Goal: Task Accomplishment & Management: Use online tool/utility

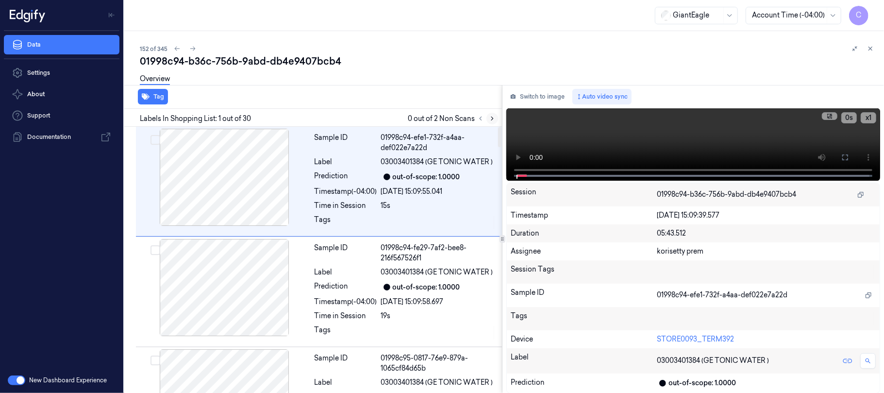
click at [495, 116] on icon at bounding box center [492, 118] width 7 height 7
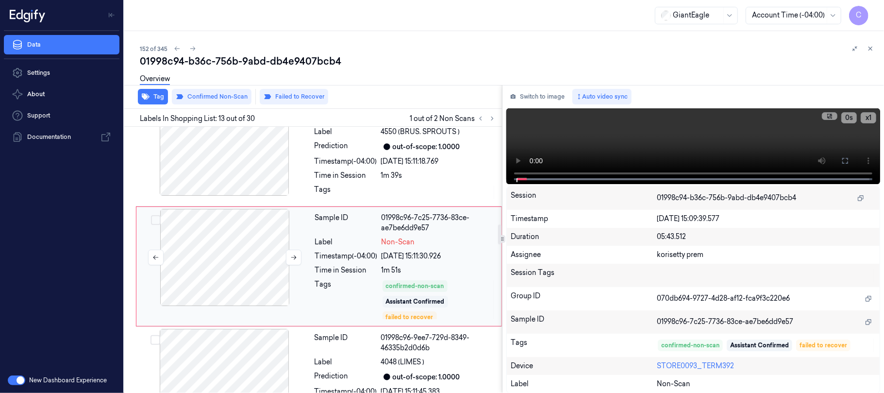
scroll to position [1313, 0]
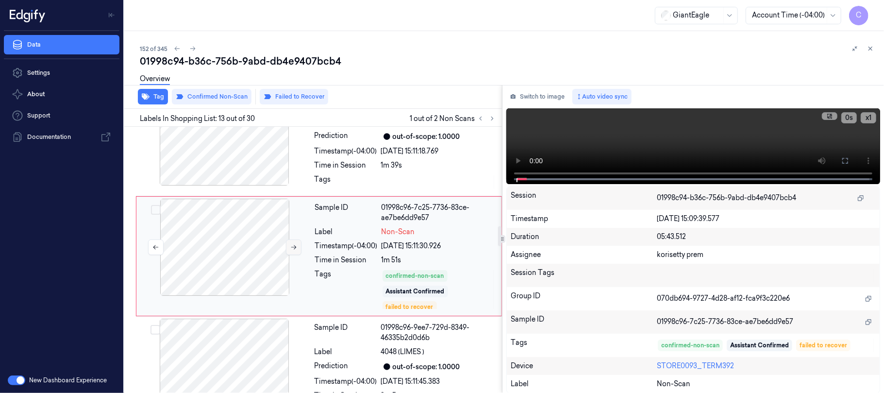
click at [295, 250] on icon at bounding box center [293, 247] width 7 height 7
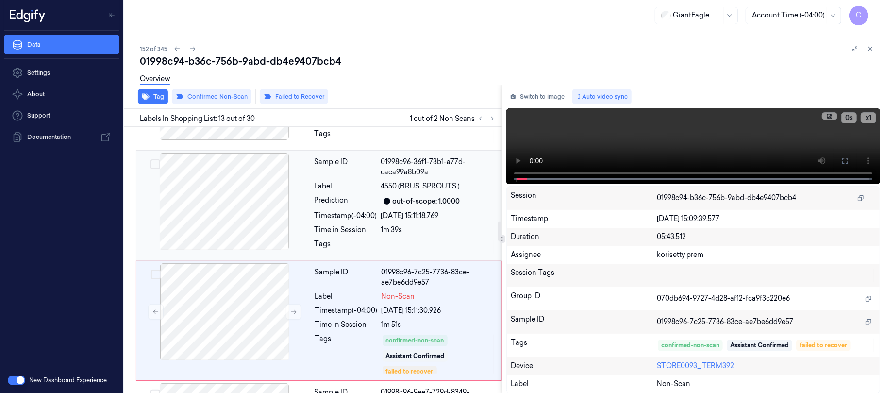
click at [234, 220] on div at bounding box center [224, 201] width 173 height 97
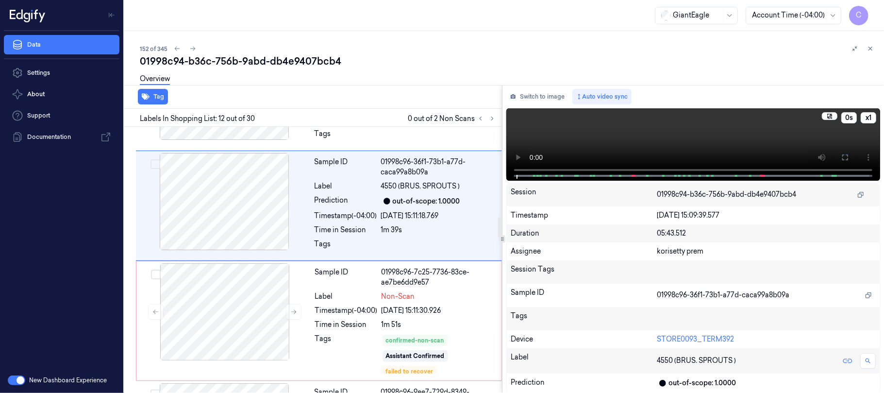
scroll to position [1198, 0]
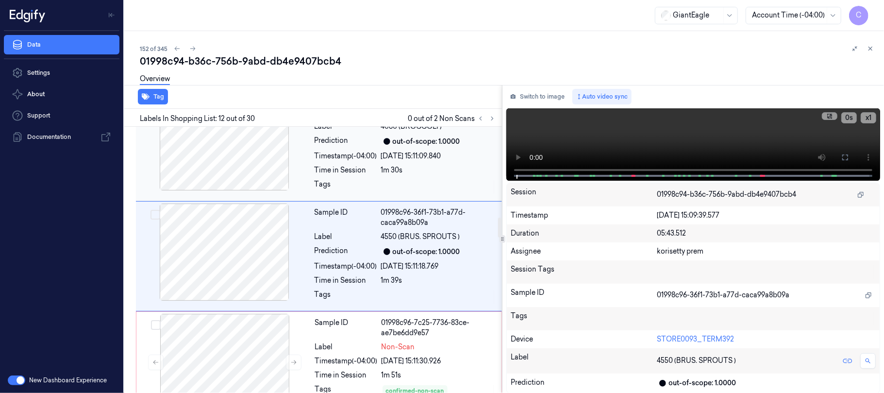
click at [233, 167] on div at bounding box center [224, 141] width 173 height 97
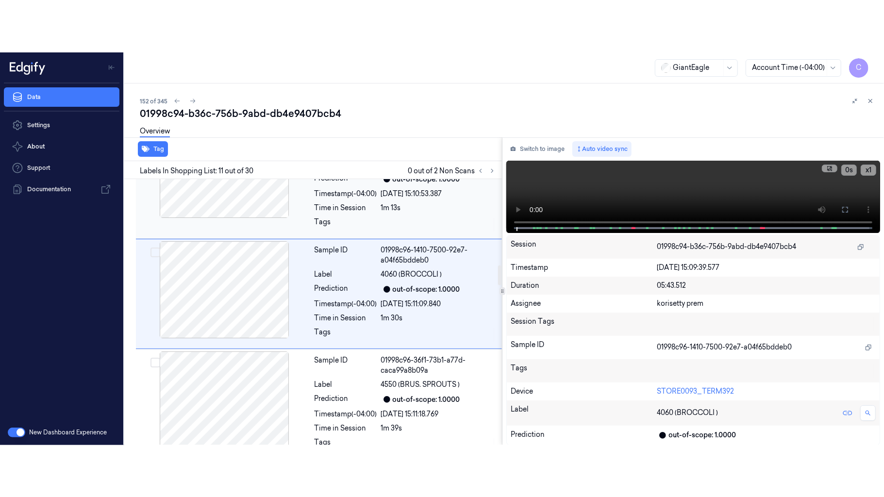
scroll to position [1087, 0]
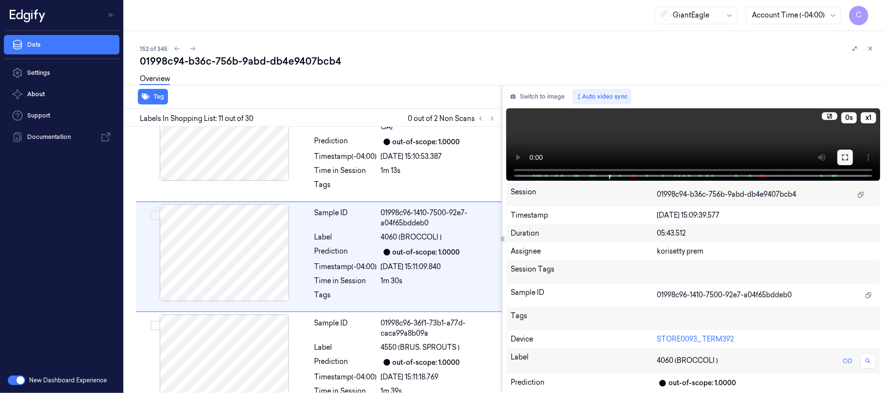
click at [845, 159] on icon at bounding box center [845, 157] width 8 height 8
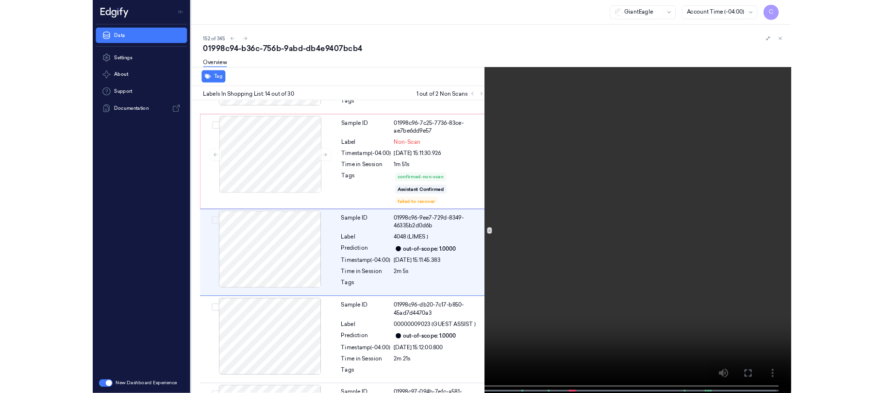
scroll to position [1377, 0]
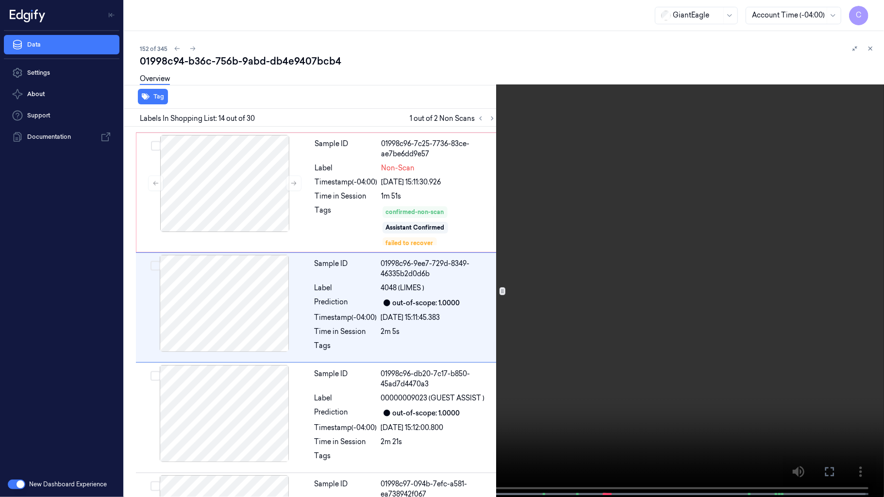
click at [423, 213] on video at bounding box center [442, 249] width 884 height 499
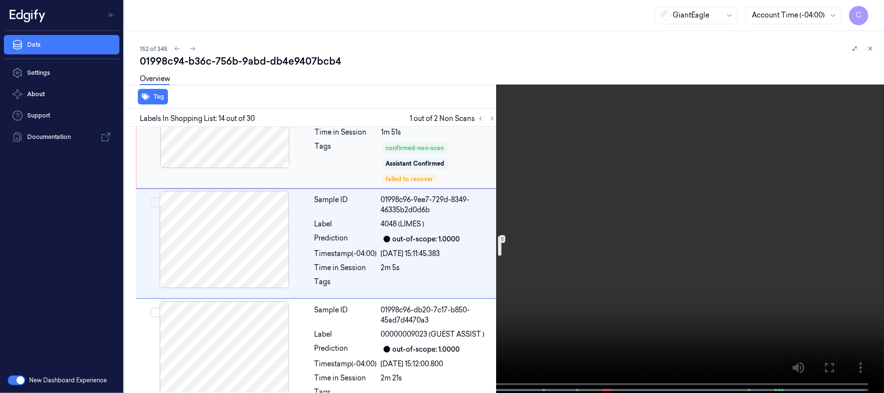
scroll to position [1441, 0]
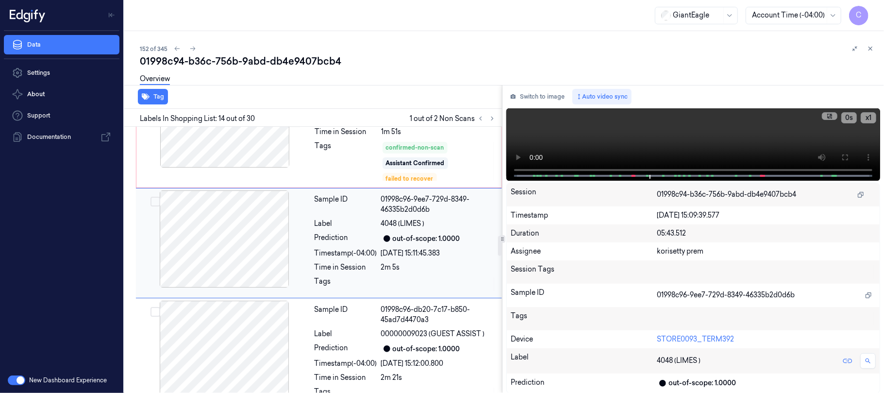
click at [272, 228] on div at bounding box center [224, 238] width 173 height 97
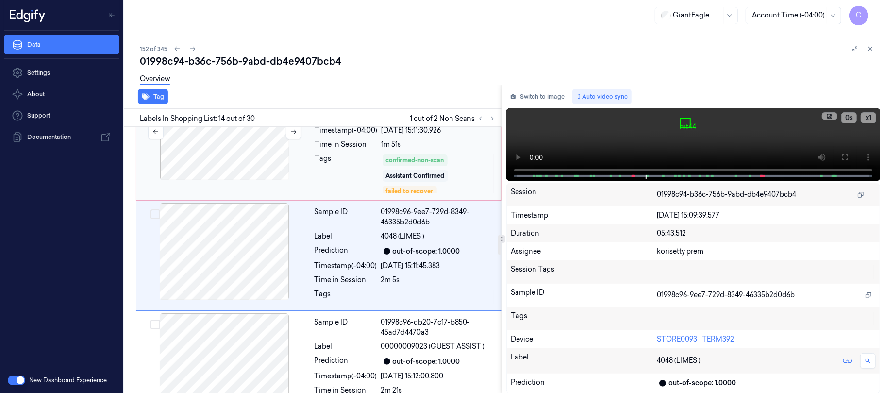
click at [266, 154] on div at bounding box center [224, 131] width 173 height 97
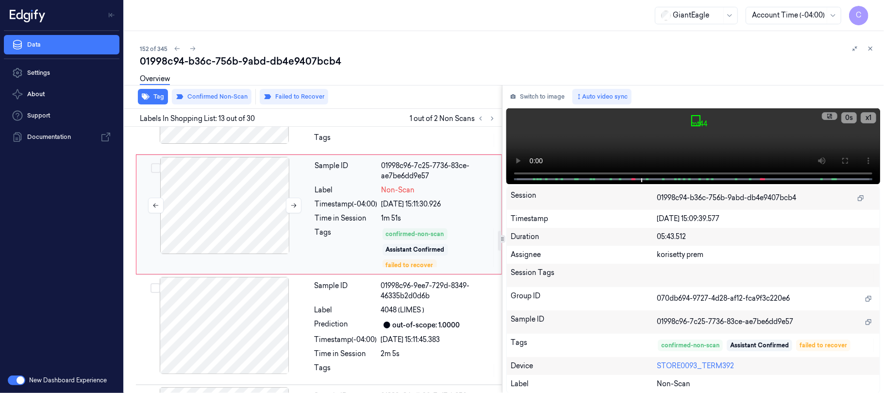
scroll to position [1378, 0]
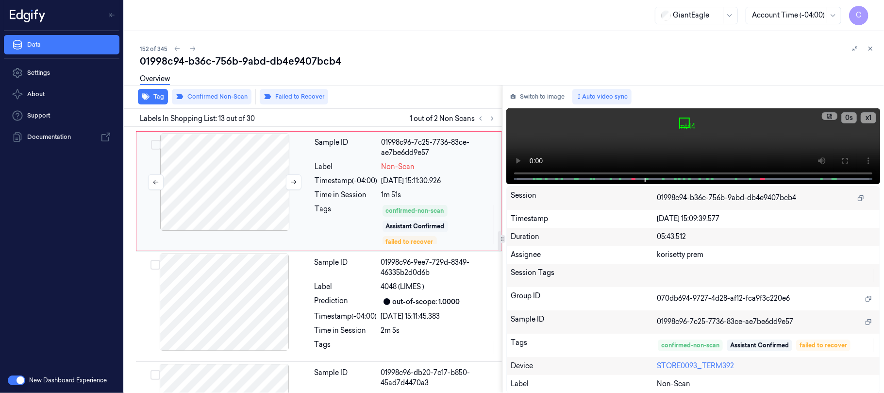
click at [224, 200] on div at bounding box center [224, 181] width 173 height 97
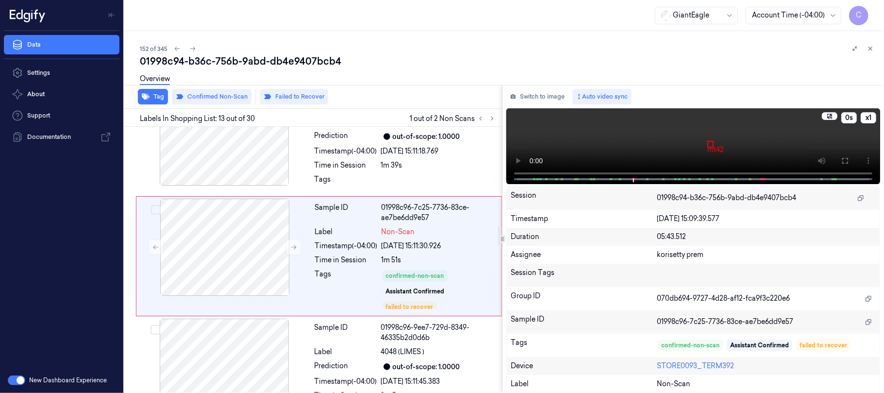
click at [649, 141] on video at bounding box center [693, 146] width 374 height 76
click at [290, 96] on button "Failed to Recover" at bounding box center [294, 97] width 68 height 16
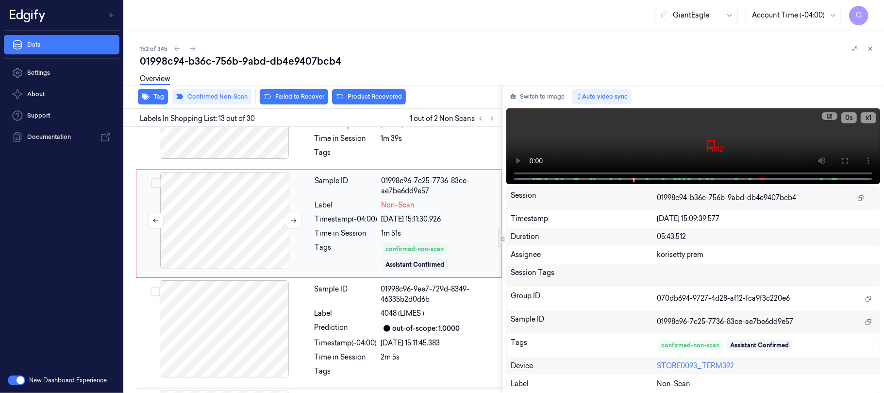
scroll to position [1372, 0]
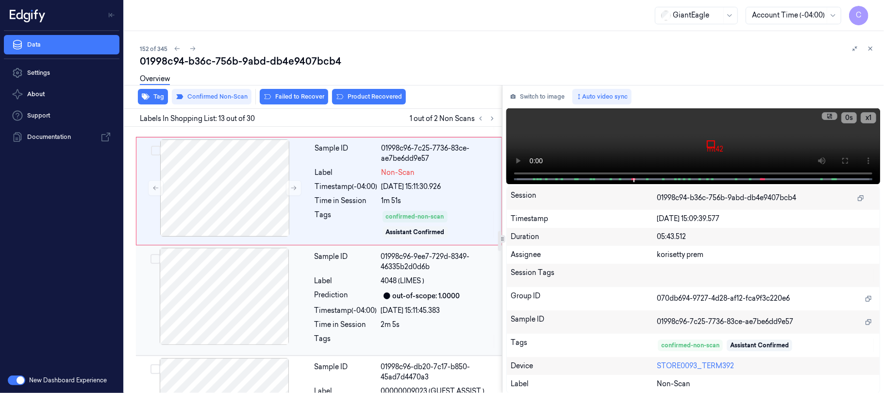
click at [224, 305] on div at bounding box center [224, 295] width 173 height 97
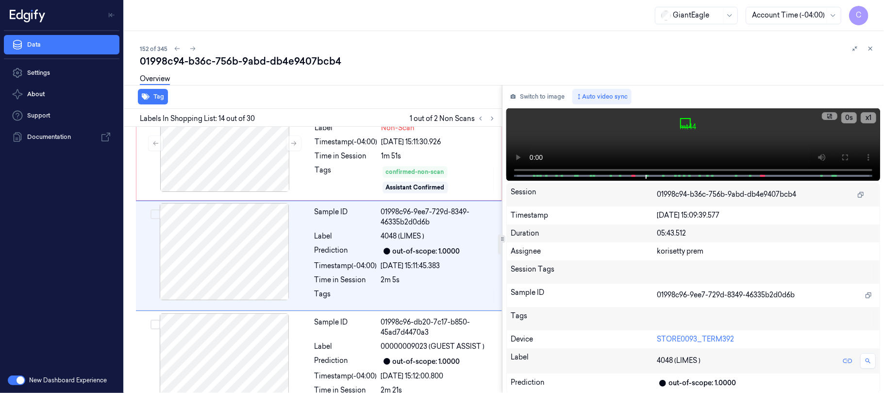
scroll to position [1417, 0]
click at [233, 171] on div at bounding box center [224, 142] width 173 height 97
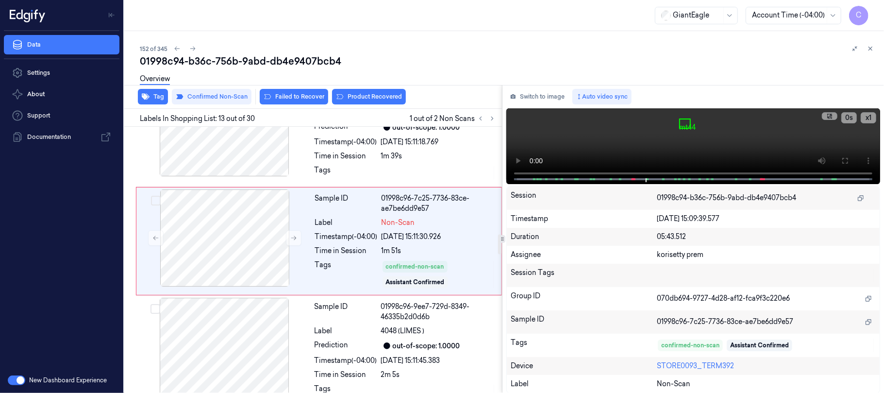
scroll to position [1307, 0]
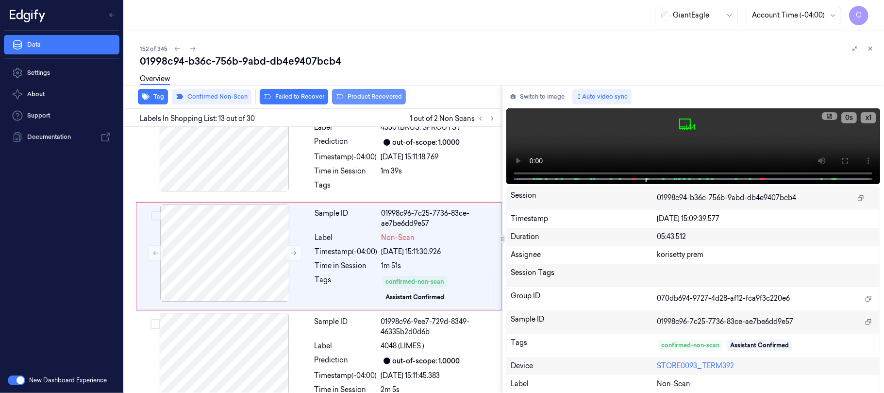
click at [358, 92] on button "Product Recovered" at bounding box center [369, 97] width 74 height 16
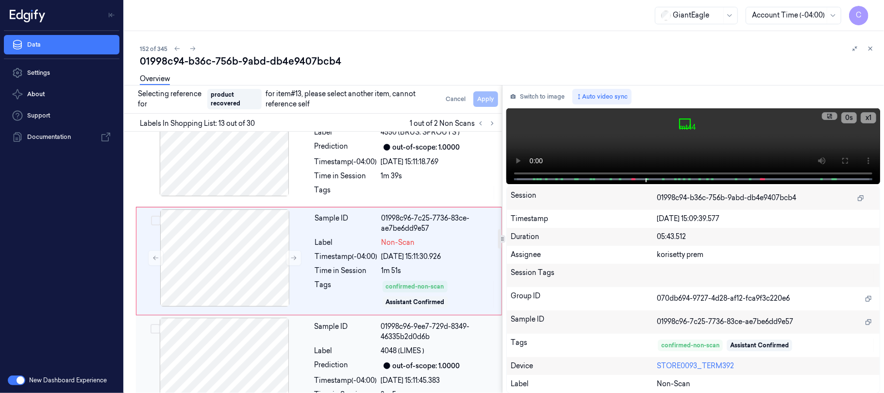
click at [215, 346] on div at bounding box center [224, 365] width 173 height 97
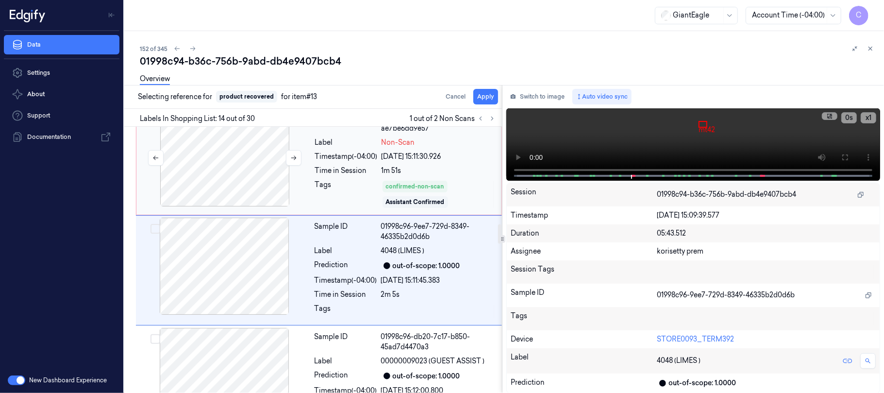
scroll to position [1417, 0]
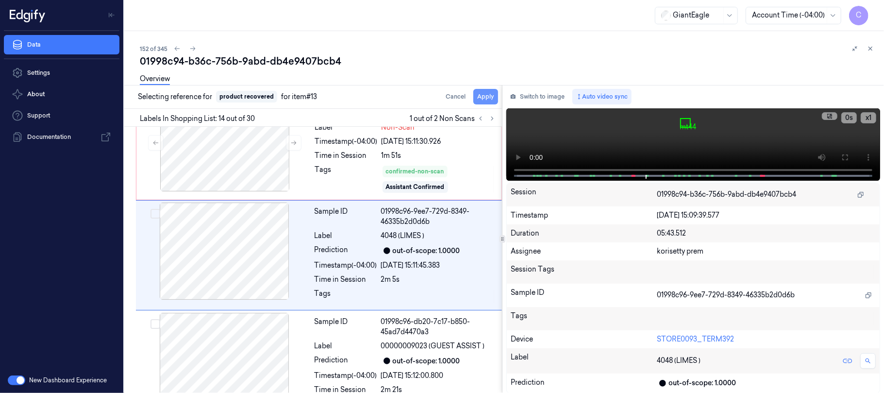
click at [482, 94] on button "Apply" at bounding box center [485, 97] width 25 height 16
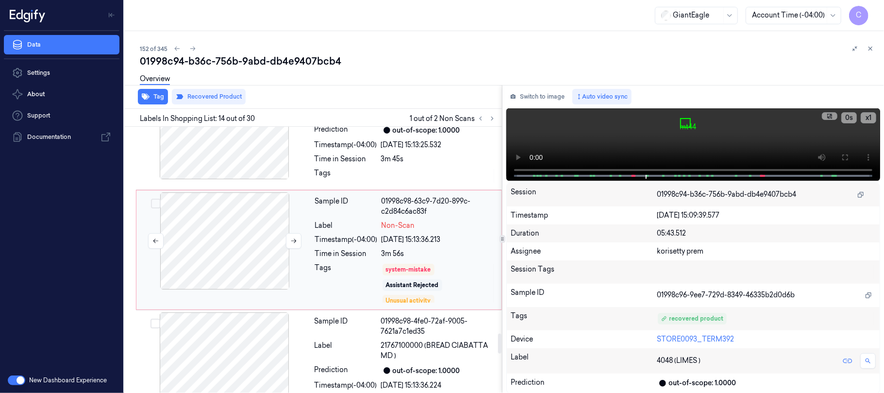
scroll to position [2787, 0]
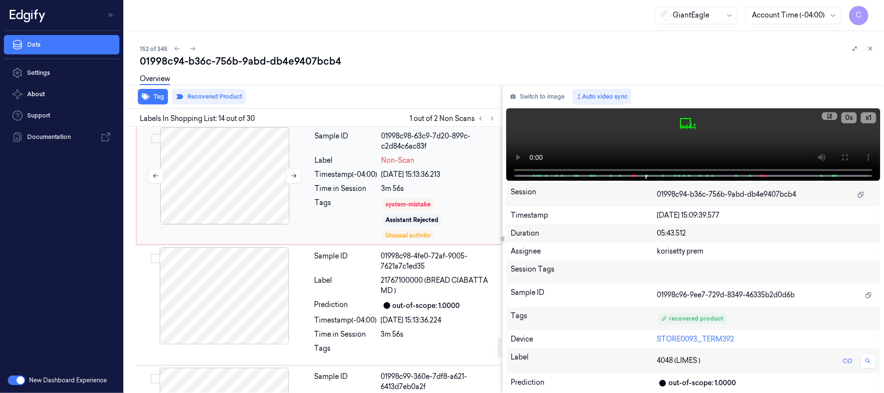
click at [238, 181] on div at bounding box center [224, 175] width 173 height 97
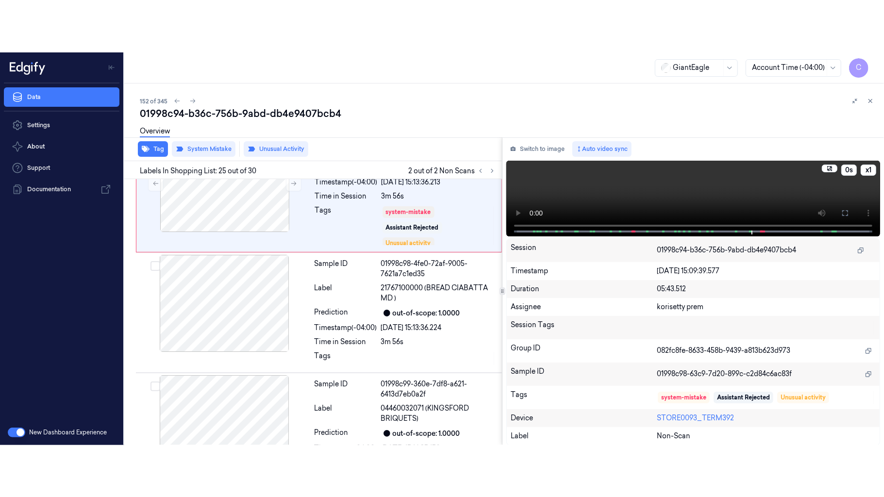
scroll to position [2720, 0]
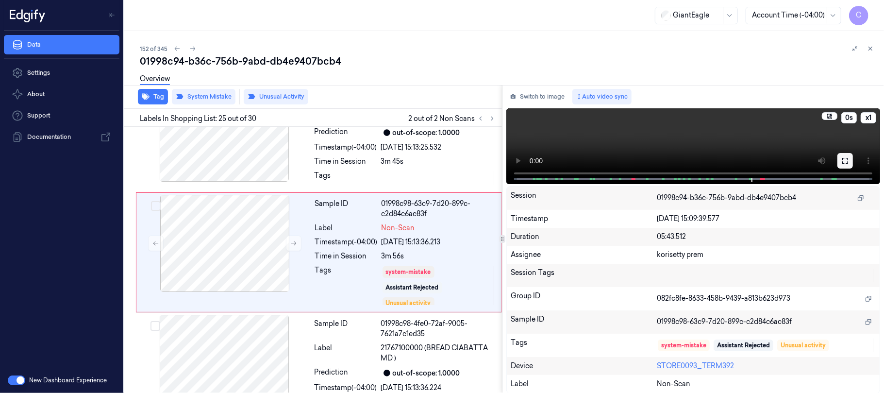
click at [848, 165] on button at bounding box center [845, 161] width 16 height 16
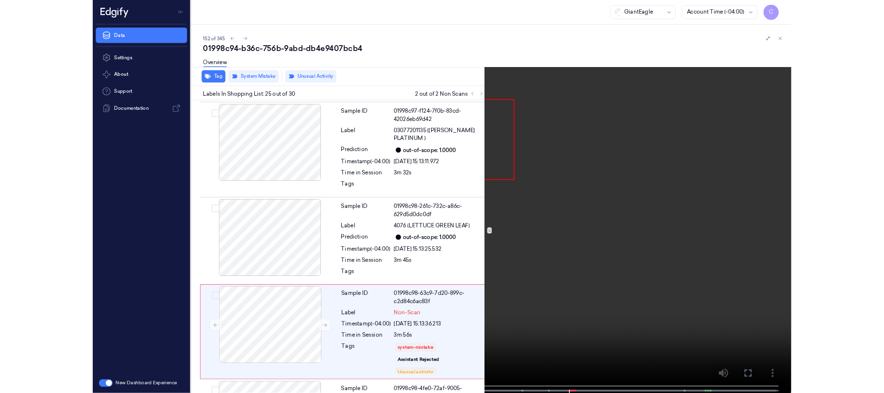
scroll to position [2668, 0]
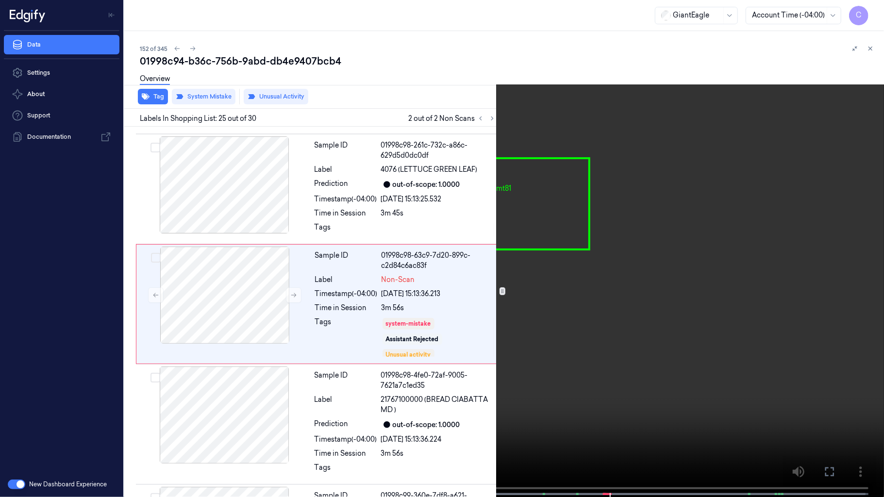
click at [491, 216] on video at bounding box center [442, 249] width 884 height 499
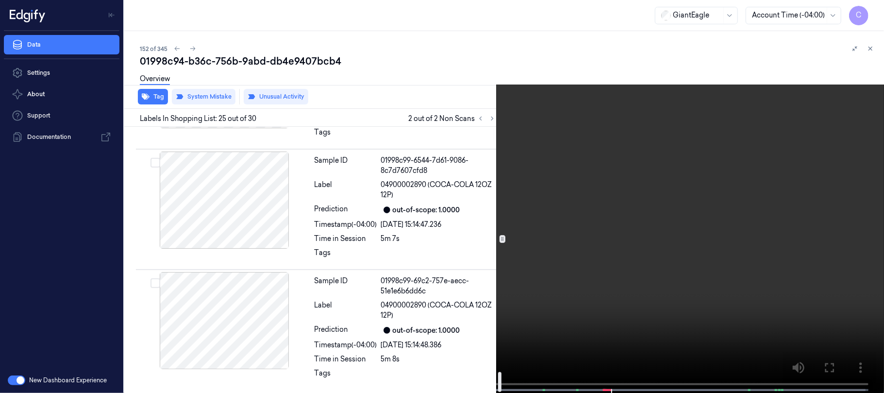
scroll to position [3253, 0]
